Goal: Task Accomplishment & Management: Complete application form

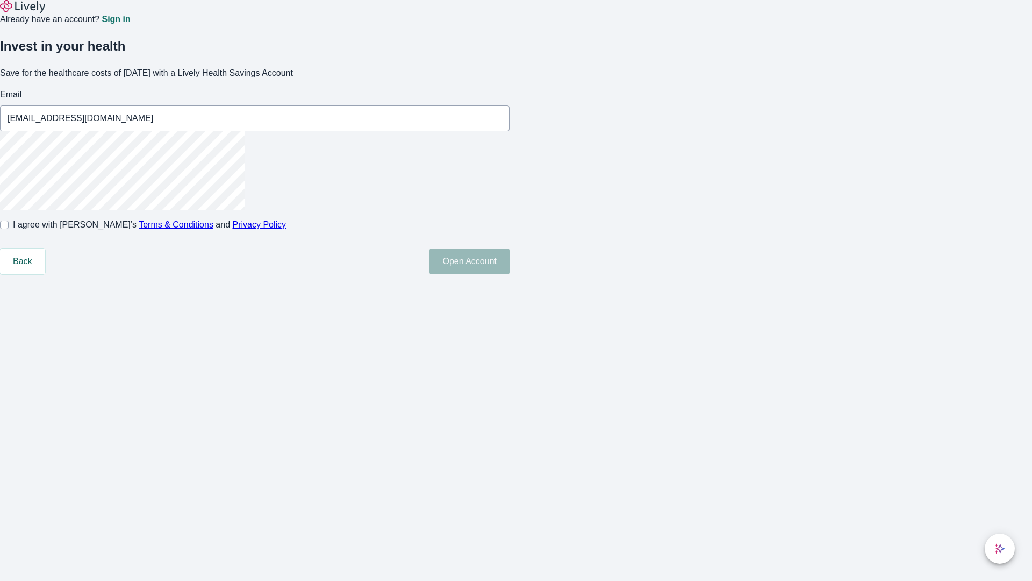
click at [9, 229] on input "I agree with Lively’s Terms & Conditions and Privacy Policy" at bounding box center [4, 224] width 9 height 9
checkbox input "true"
click at [510, 274] on button "Open Account" at bounding box center [470, 261] width 80 height 26
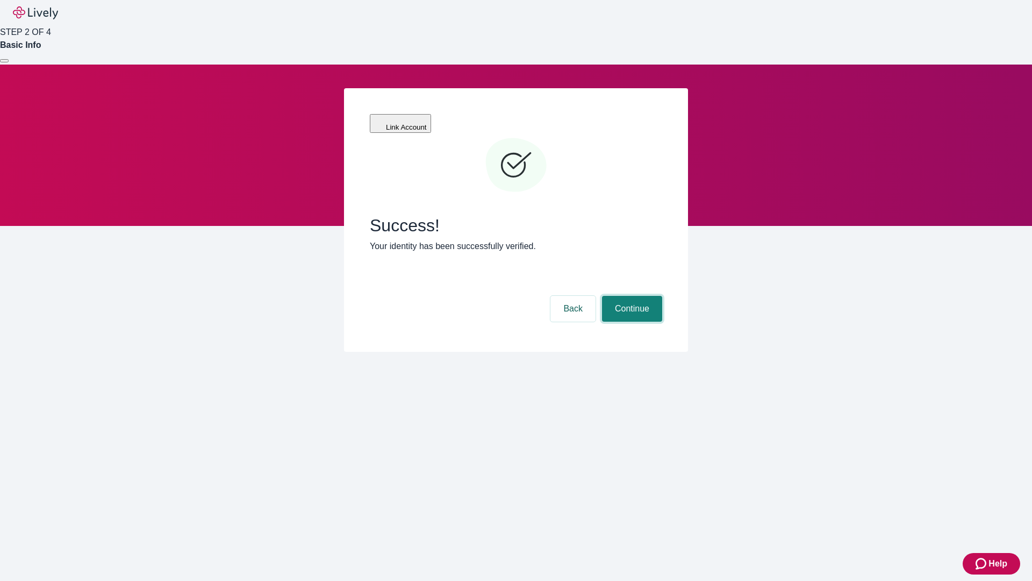
click at [631, 296] on button "Continue" at bounding box center [632, 309] width 60 height 26
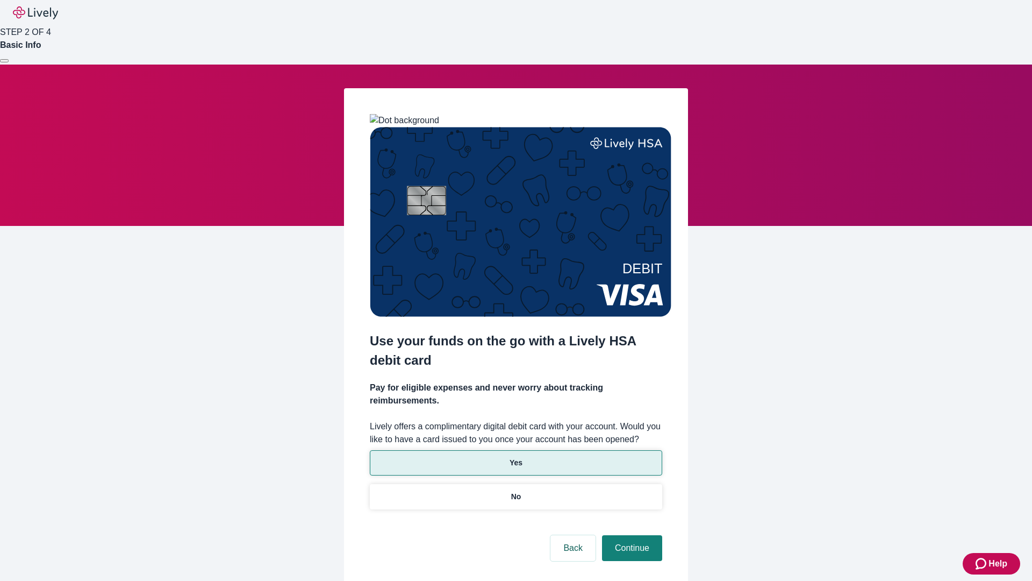
click at [516, 457] on p "Yes" at bounding box center [516, 462] width 13 height 11
click at [631, 535] on button "Continue" at bounding box center [632, 548] width 60 height 26
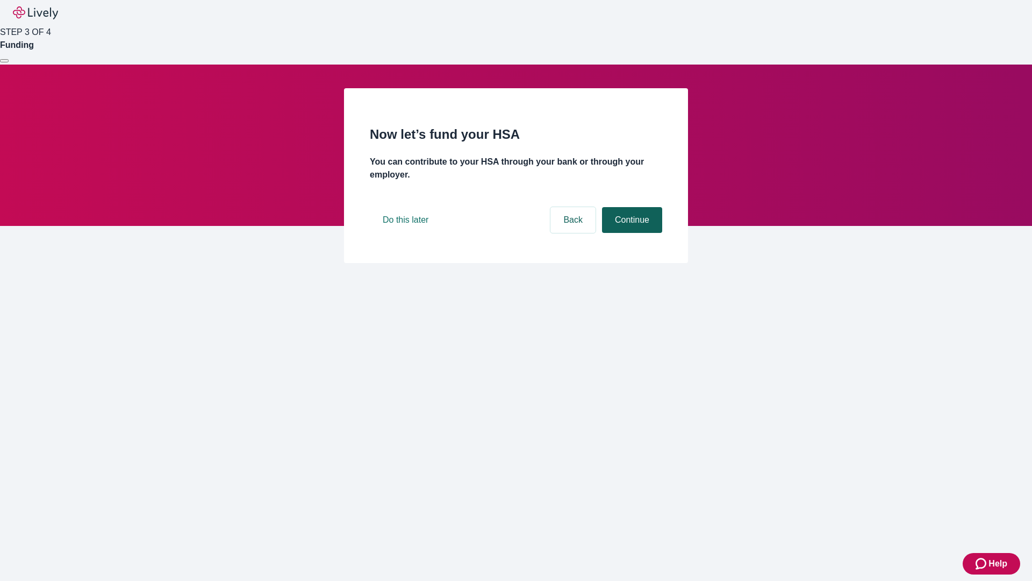
click at [631, 233] on button "Continue" at bounding box center [632, 220] width 60 height 26
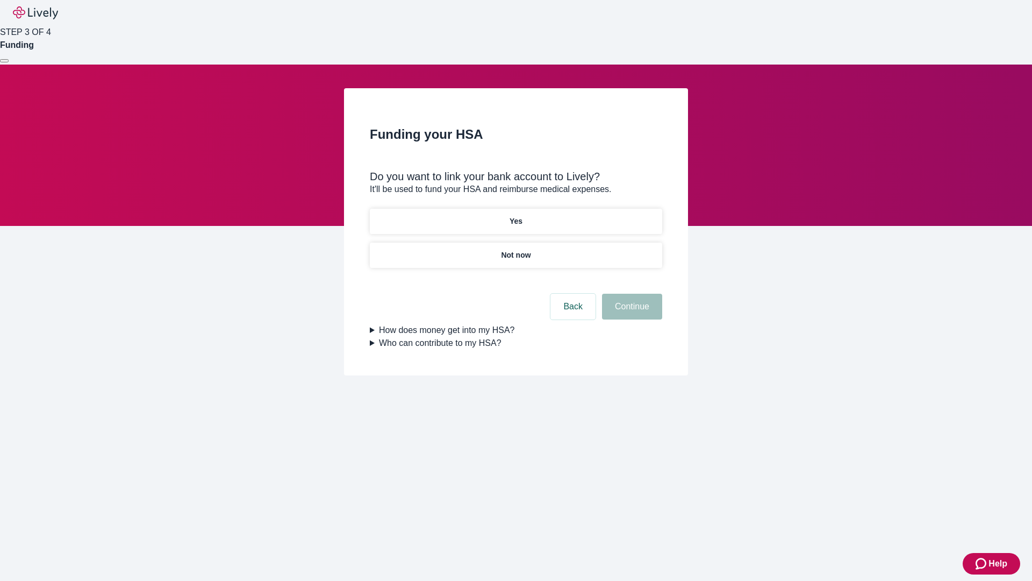
click at [516, 250] on p "Not now" at bounding box center [516, 255] width 30 height 11
click at [631, 313] on button "Continue" at bounding box center [632, 307] width 60 height 26
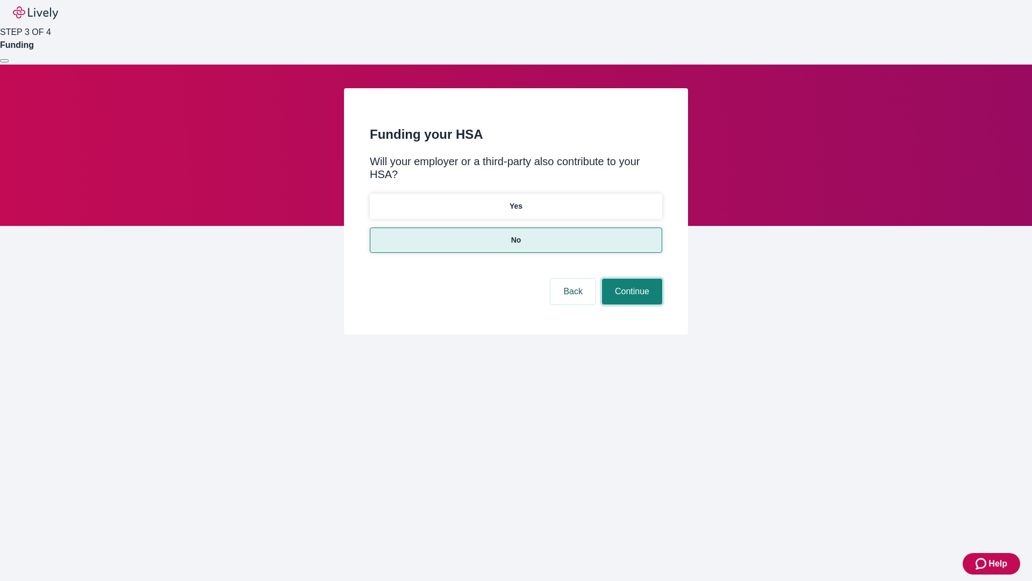
click at [631, 279] on button "Continue" at bounding box center [632, 292] width 60 height 26
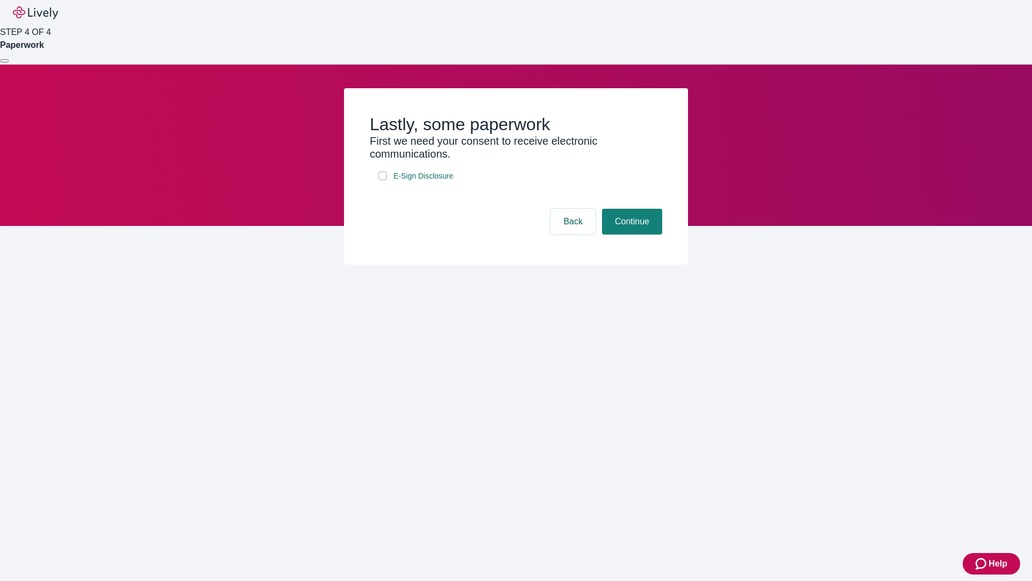
click at [383, 180] on input "E-Sign Disclosure" at bounding box center [383, 176] width 9 height 9
checkbox input "true"
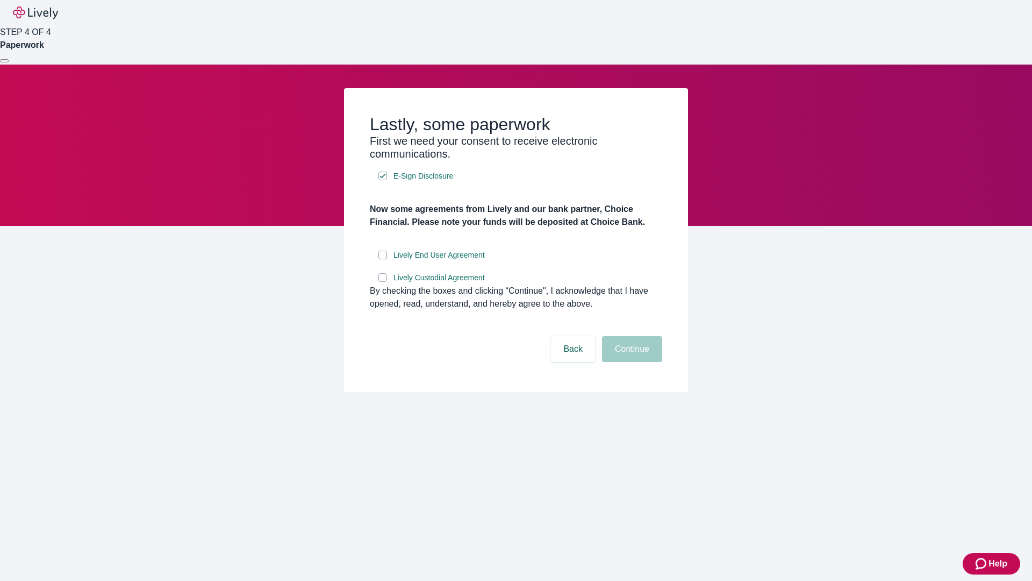
click at [383, 259] on input "Lively End User Agreement" at bounding box center [383, 255] width 9 height 9
checkbox input "true"
click at [383, 282] on input "Lively Custodial Agreement" at bounding box center [383, 277] width 9 height 9
checkbox input "true"
click at [631, 362] on button "Continue" at bounding box center [632, 349] width 60 height 26
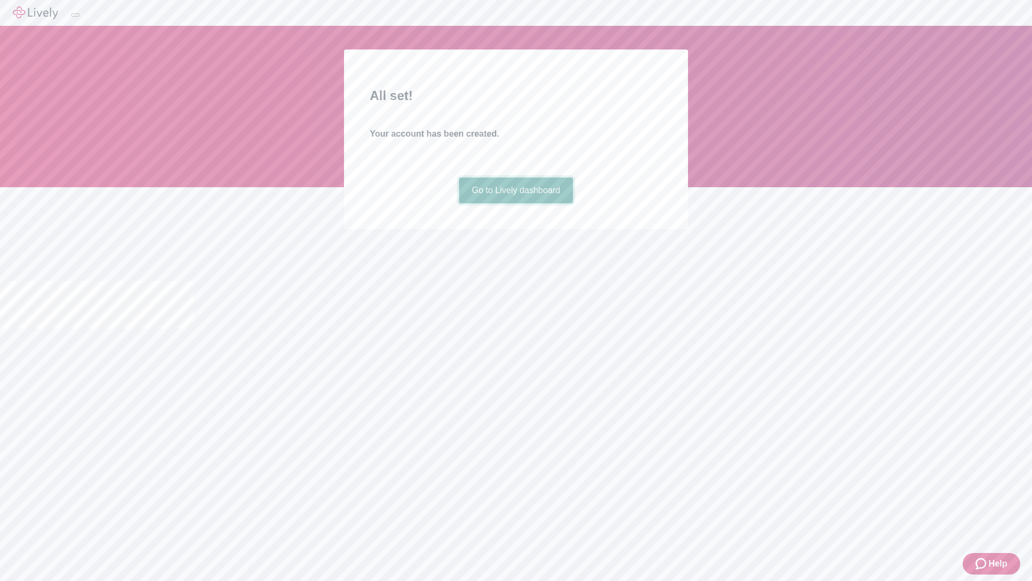
click at [516, 203] on link "Go to Lively dashboard" at bounding box center [516, 190] width 115 height 26
